Goal: Book appointment/travel/reservation

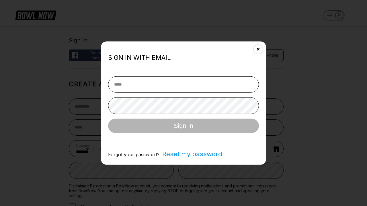
select select "**"
type input "**********"
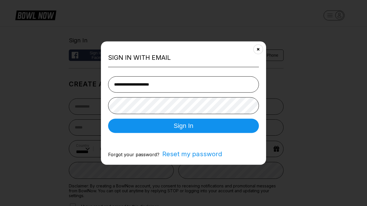
click at [183, 126] on button "Sign In" at bounding box center [183, 126] width 151 height 14
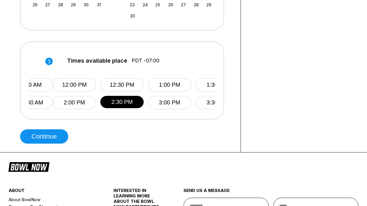
click at [46, 137] on button "Continue" at bounding box center [44, 137] width 48 height 14
